Goal: Information Seeking & Learning: Learn about a topic

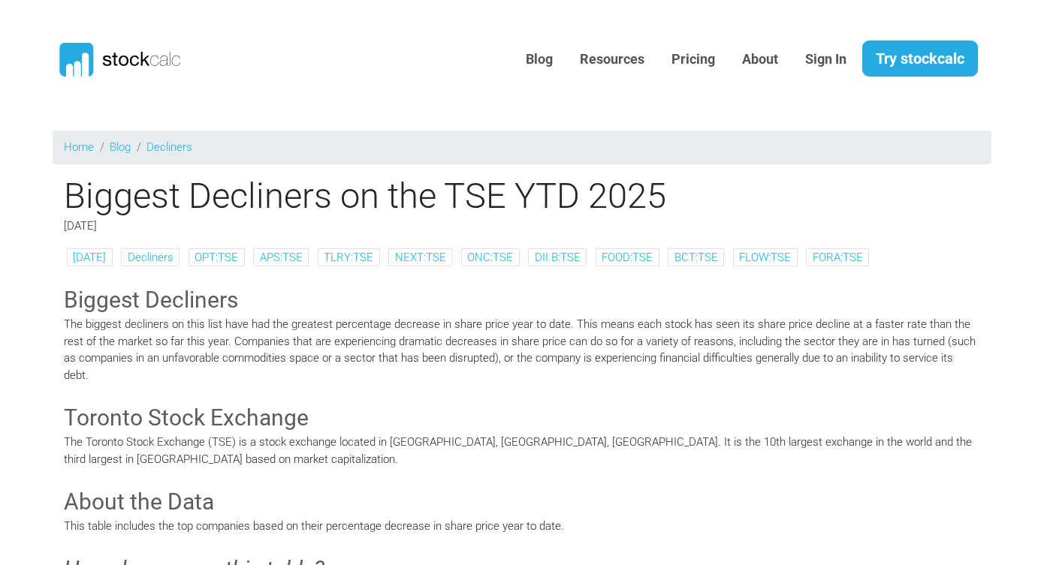
scroll to position [2746, 0]
